Goal: Information Seeking & Learning: Compare options

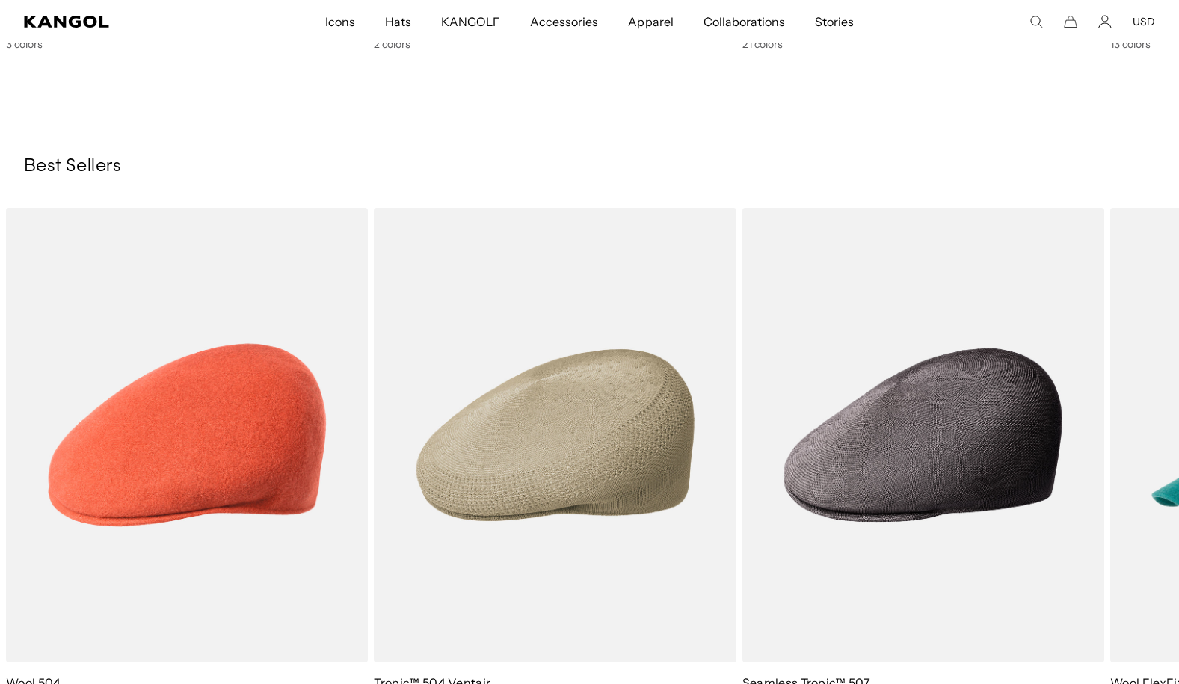
scroll to position [0, 308]
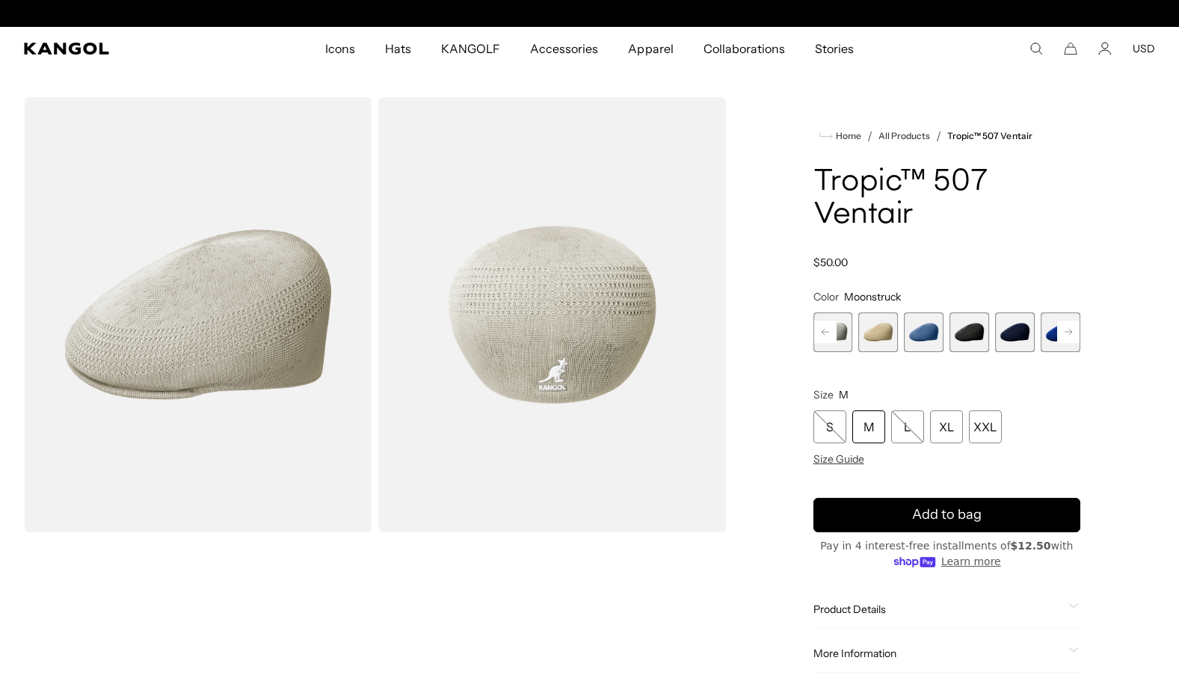
scroll to position [0, 308]
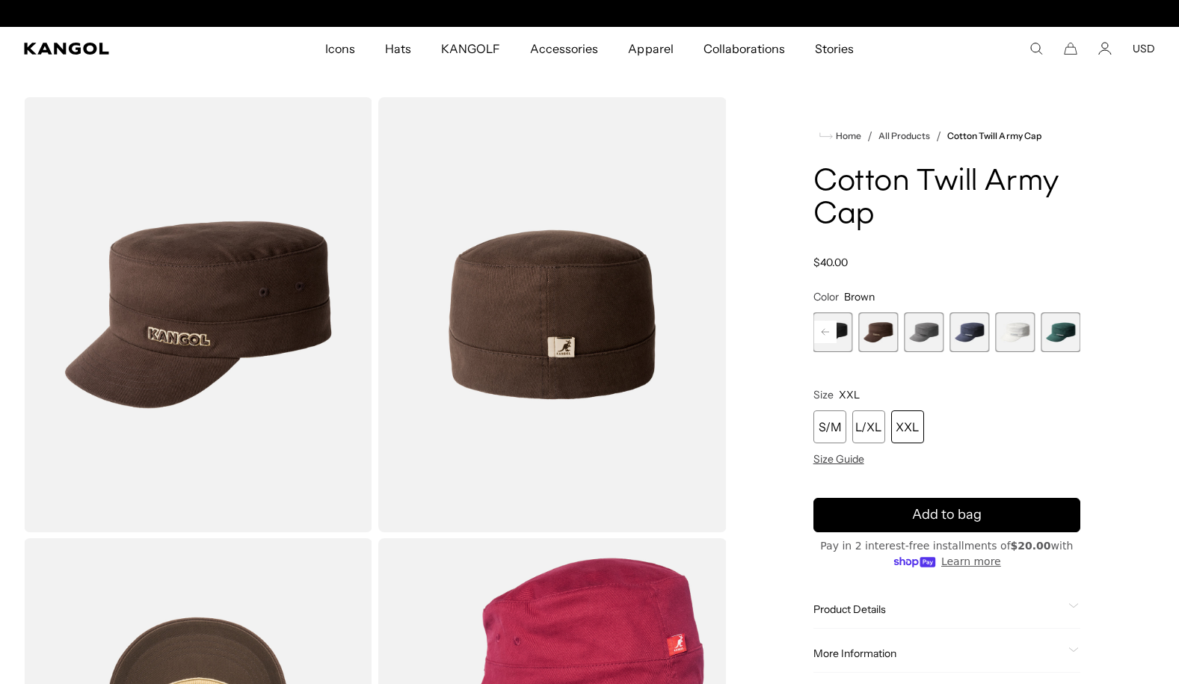
scroll to position [0, 308]
